Goal: Find contact information: Find contact information

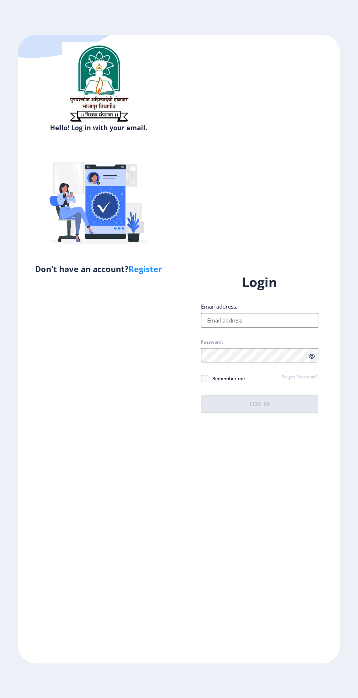
click at [231, 327] on input "Email address:" at bounding box center [259, 320] width 117 height 15
type input "sachinchougule1999@gmail.com"
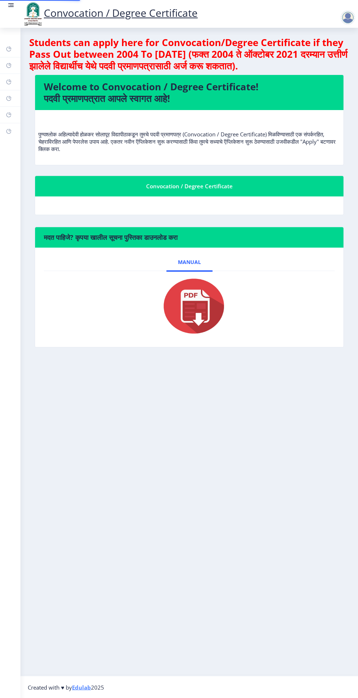
click at [228, 358] on div "मदत पाहिजे? कृपया खालील सूचना पुस्तिका डाउनलोड करा Manual" at bounding box center [189, 293] width 320 height 132
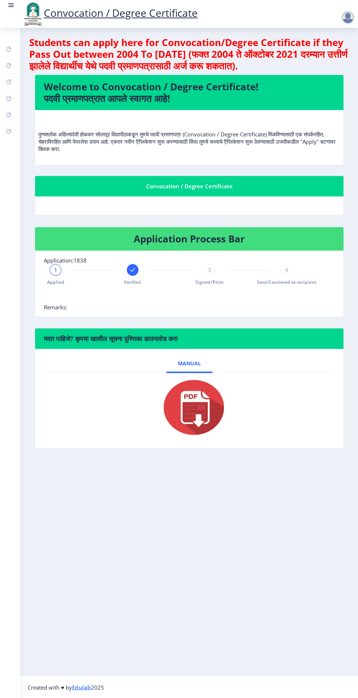
click at [46, 8] on link "Convocation / Degree Certificate" at bounding box center [110, 13] width 176 height 14
click at [10, 8] on rect at bounding box center [10, 4] width 7 height 7
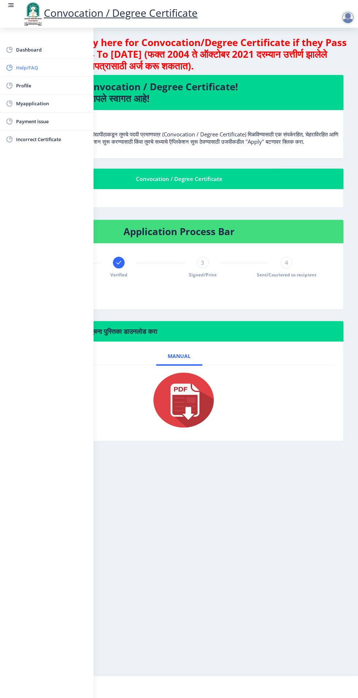
click at [31, 66] on span "Help/FAQ" at bounding box center [52, 67] width 72 height 9
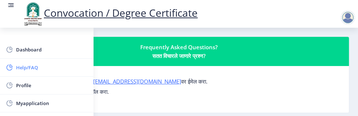
scroll to position [9, 0]
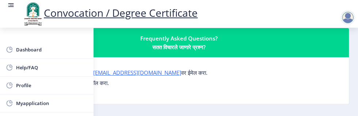
click at [216, 71] on form "कोणत्याही प्रश्नासाठी, कृपया आम्हाला su.sfc@studentscenter.in वर ईमेल करा. किंव…" at bounding box center [179, 78] width 311 height 18
click at [136, 74] on link "[EMAIL_ADDRESS][DOMAIN_NAME]" at bounding box center [137, 72] width 88 height 7
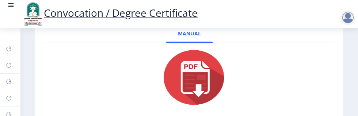
scroll to position [342, 0]
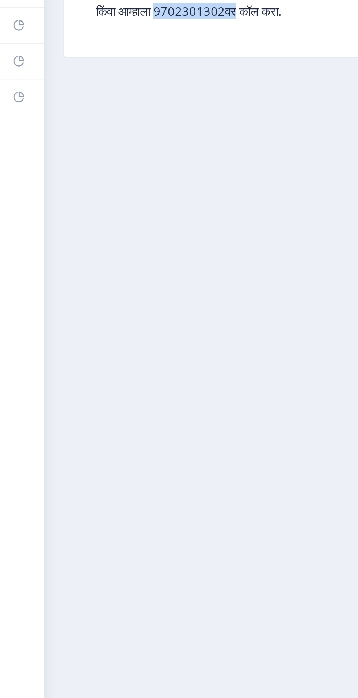
copy p "9702301302वर"
